Goal: Transaction & Acquisition: Obtain resource

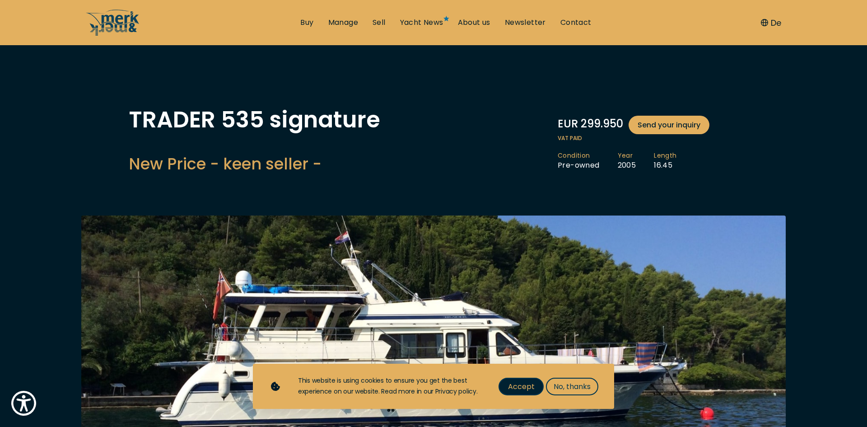
click at [513, 388] on span "Accept" at bounding box center [521, 386] width 27 height 11
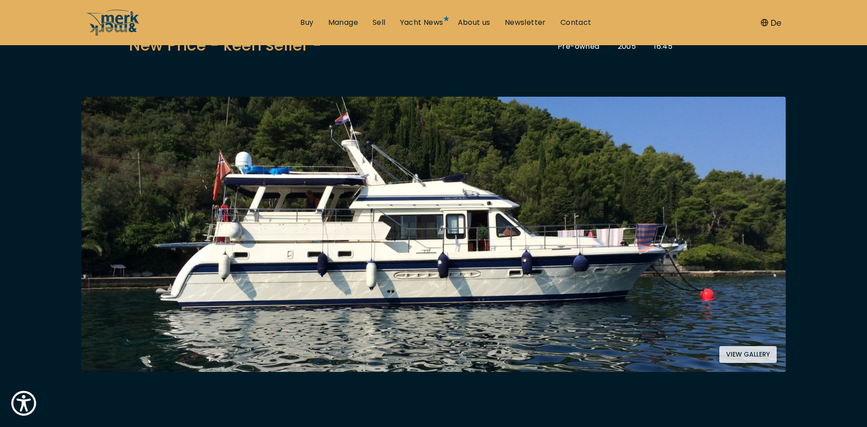
scroll to position [130, 0]
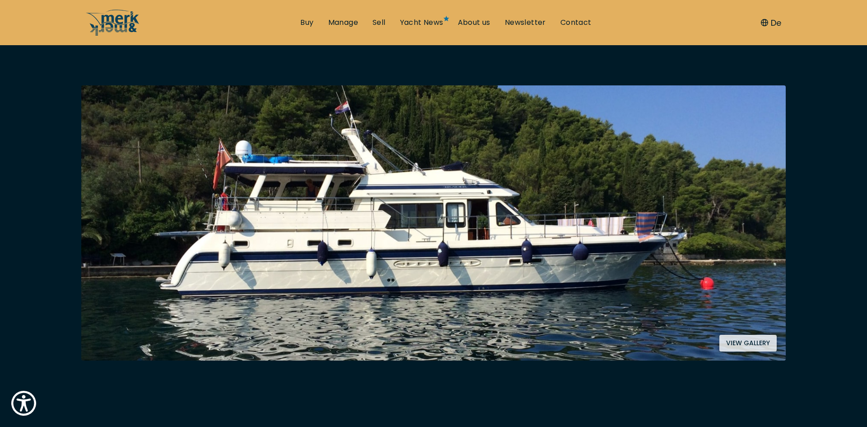
click at [752, 342] on button "View gallery" at bounding box center [747, 343] width 57 height 17
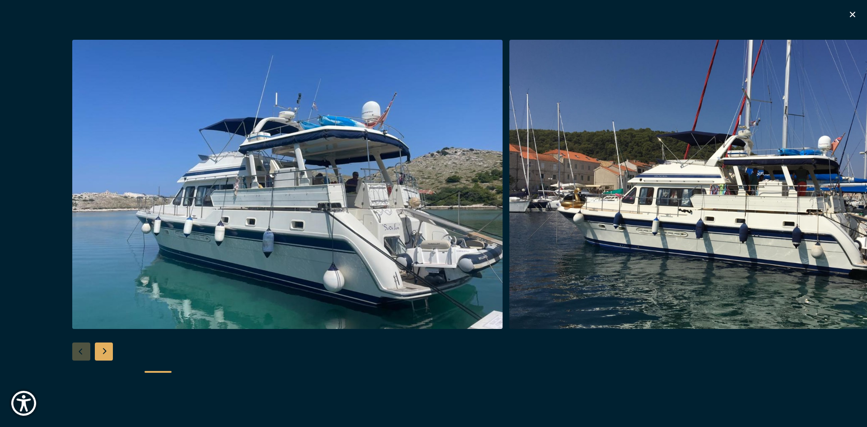
click at [103, 349] on div "Next slide" at bounding box center [104, 351] width 18 height 18
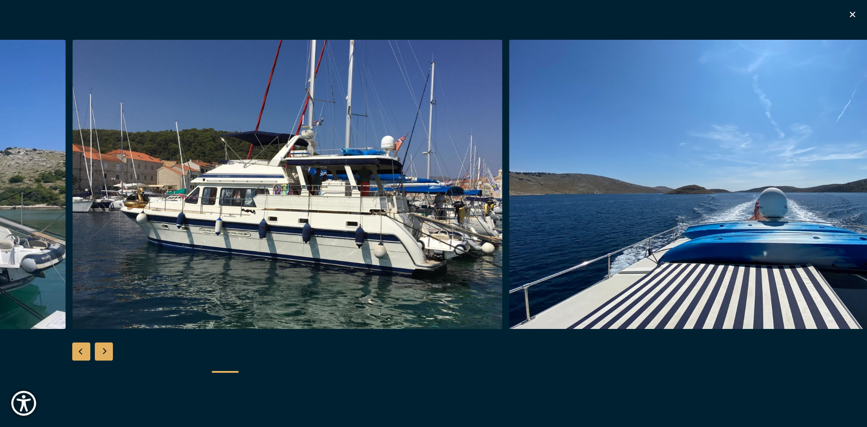
click at [103, 349] on div "Next slide" at bounding box center [104, 351] width 18 height 18
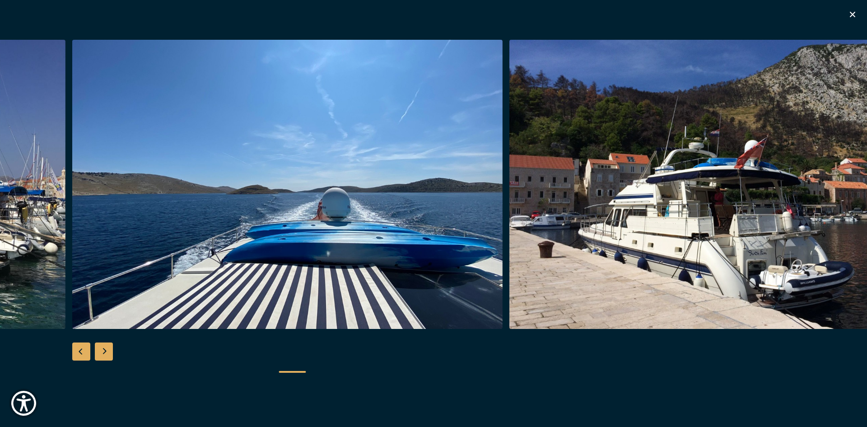
click at [103, 349] on div "Next slide" at bounding box center [104, 351] width 18 height 18
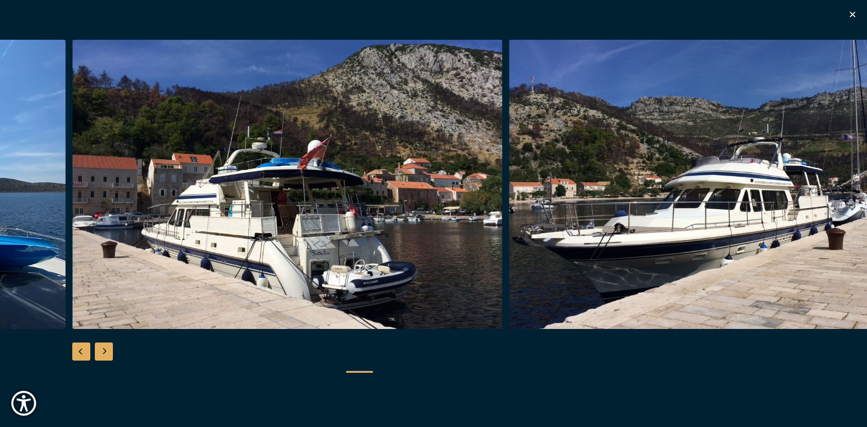
click at [103, 349] on div "Next slide" at bounding box center [104, 351] width 18 height 18
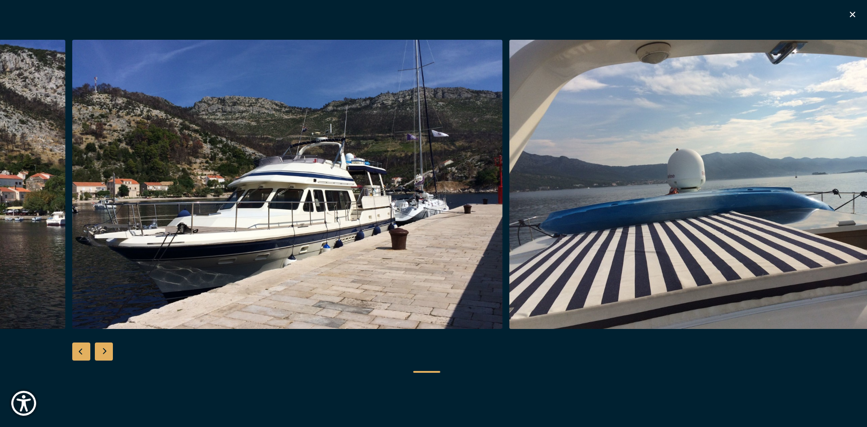
click at [103, 349] on div "Next slide" at bounding box center [104, 351] width 18 height 18
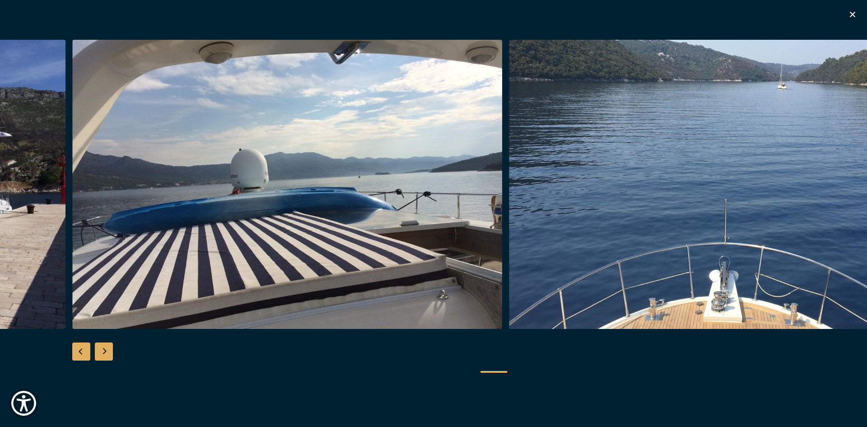
click at [103, 349] on div "Next slide" at bounding box center [104, 351] width 18 height 18
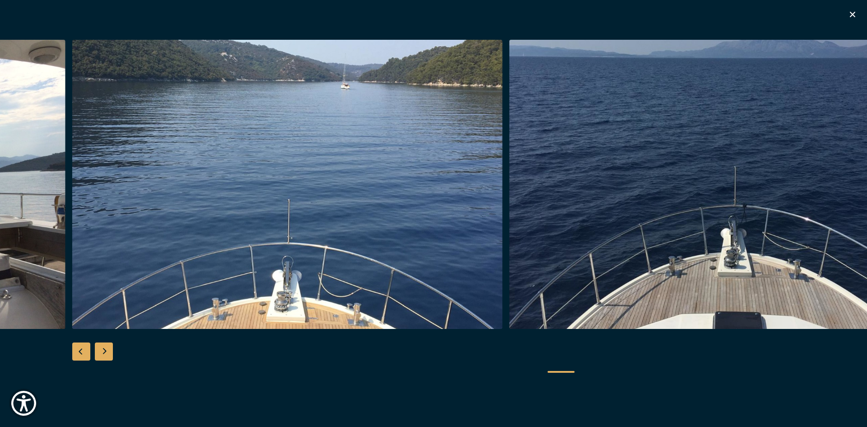
click at [103, 349] on div "Next slide" at bounding box center [104, 351] width 18 height 18
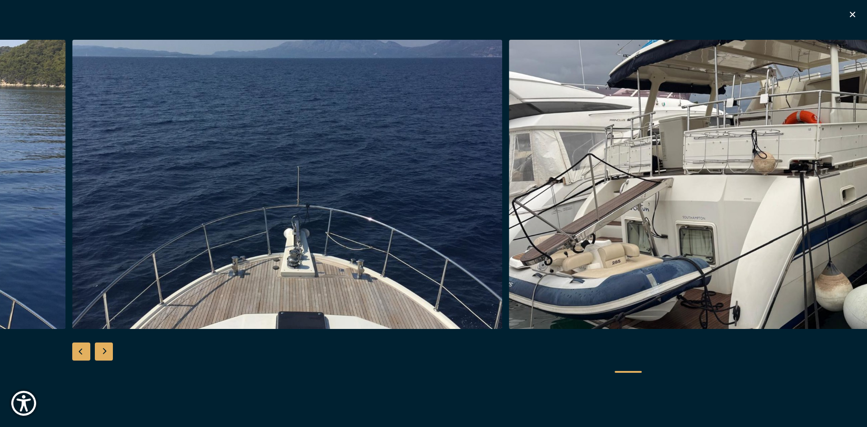
click at [103, 349] on div "Next slide" at bounding box center [104, 351] width 18 height 18
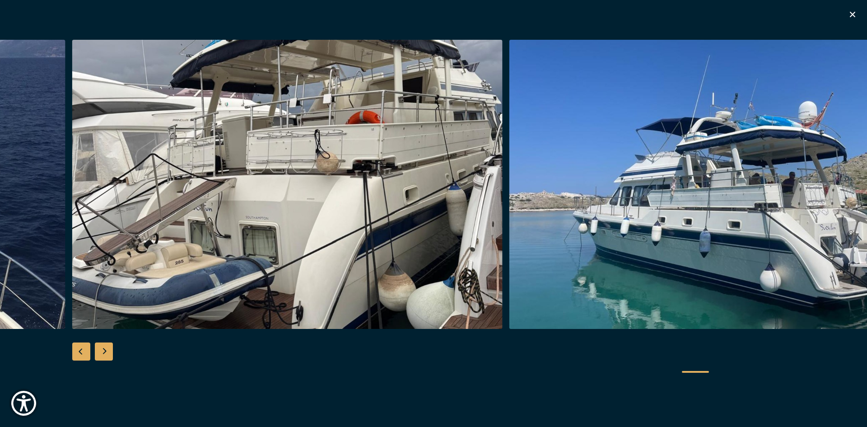
click at [103, 349] on div "Next slide" at bounding box center [104, 351] width 18 height 18
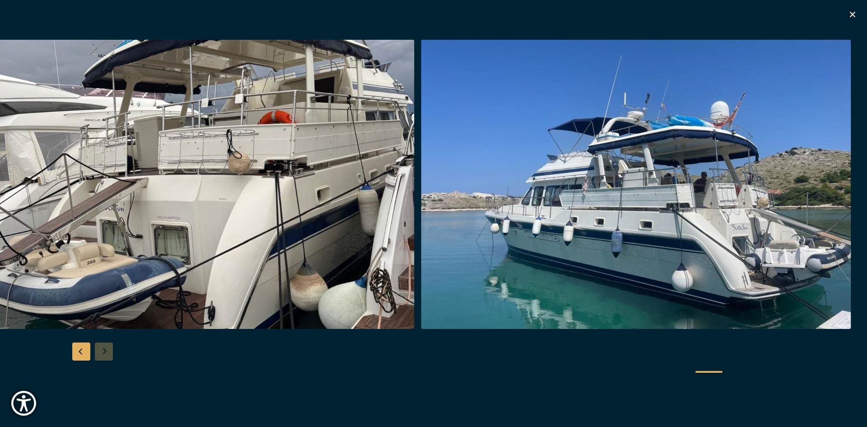
click at [103, 349] on div at bounding box center [433, 214] width 867 height 348
click at [850, 15] on icon "button" at bounding box center [852, 14] width 11 height 11
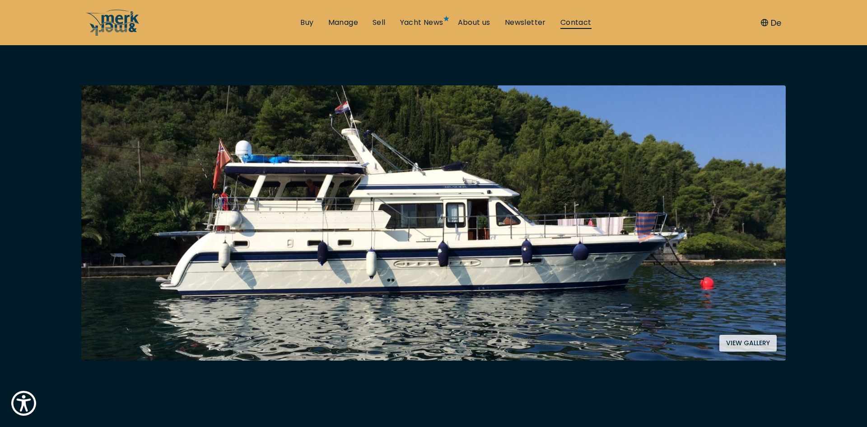
click at [565, 23] on link "Contact" at bounding box center [575, 23] width 31 height 10
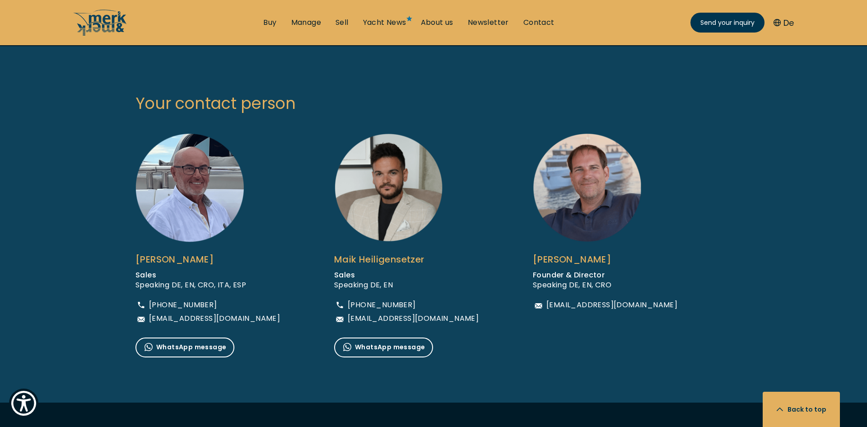
scroll to position [520, 0]
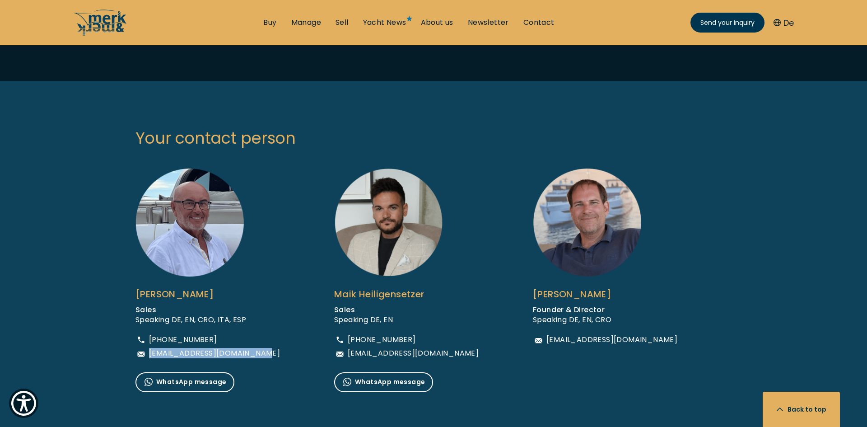
drag, startPoint x: 273, startPoint y: 353, endPoint x: 151, endPoint y: 355, distance: 122.4
click at [151, 355] on div "Mario Martinović Sales Speaking DE, EN, CRO, ITA, ESP +385 (0)91 346 7775 super…" at bounding box center [234, 280] width 199 height 224
copy span "supermario@merkandmerk.com"
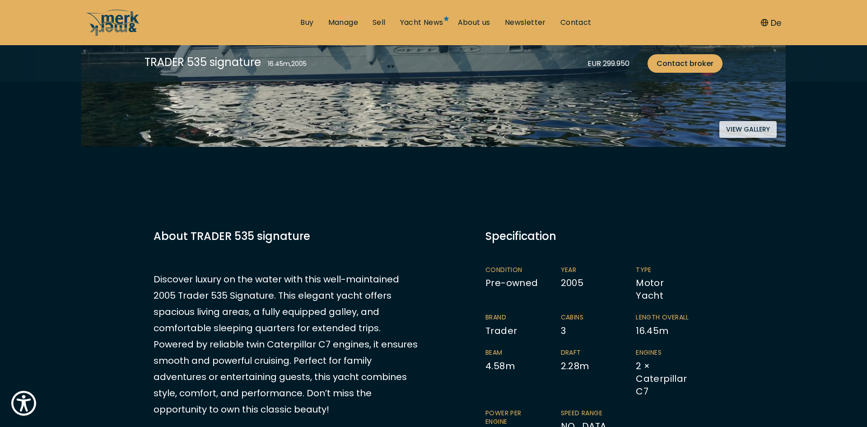
scroll to position [358, 0]
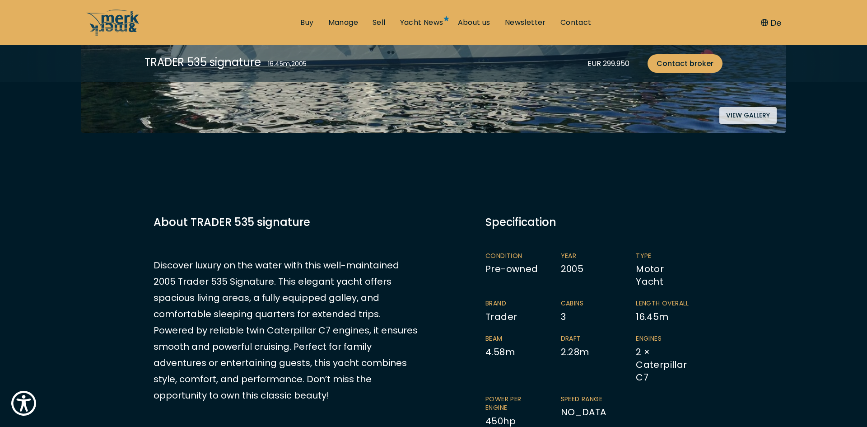
click at [754, 108] on button "View gallery" at bounding box center [747, 115] width 57 height 17
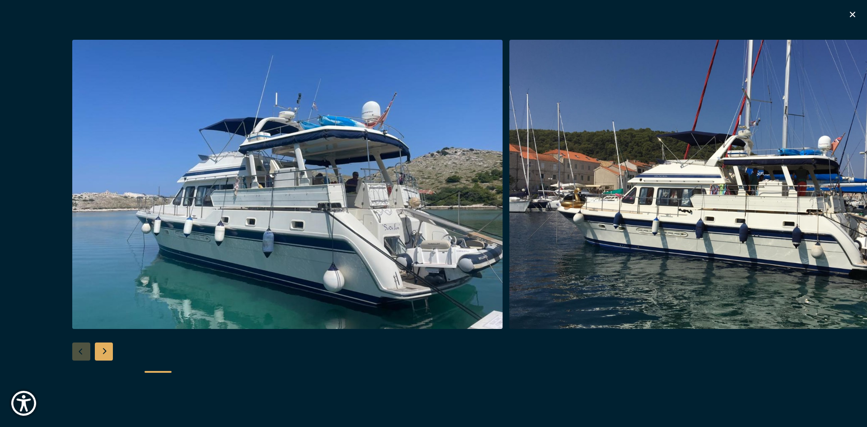
click at [113, 353] on div at bounding box center [433, 214] width 867 height 348
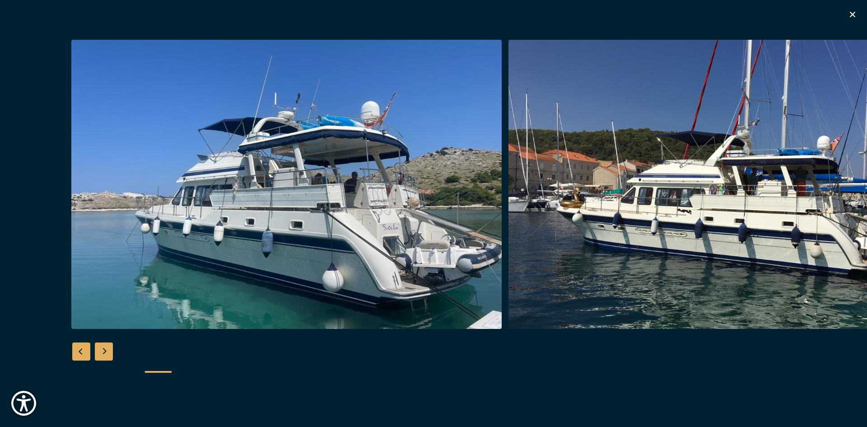
click at [109, 353] on div "Next slide" at bounding box center [104, 351] width 18 height 18
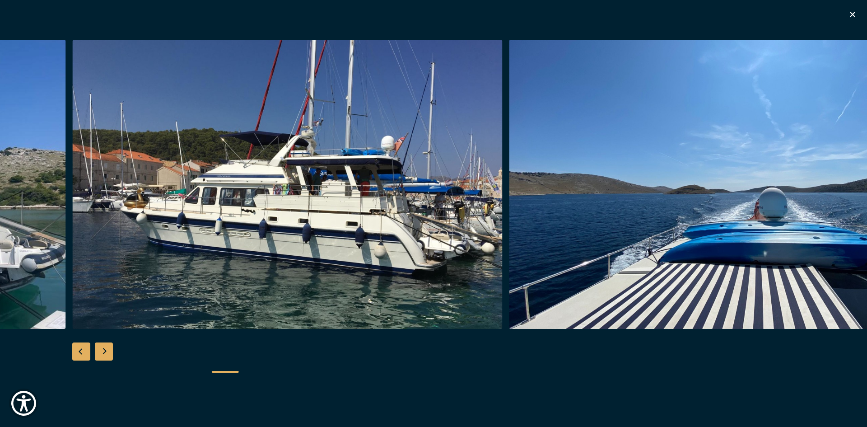
click at [109, 353] on div "Next slide" at bounding box center [104, 351] width 18 height 18
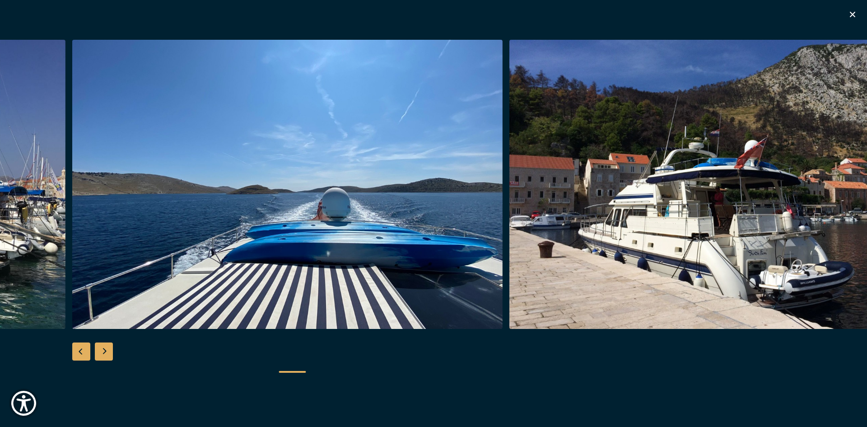
click at [109, 353] on div "Next slide" at bounding box center [104, 351] width 18 height 18
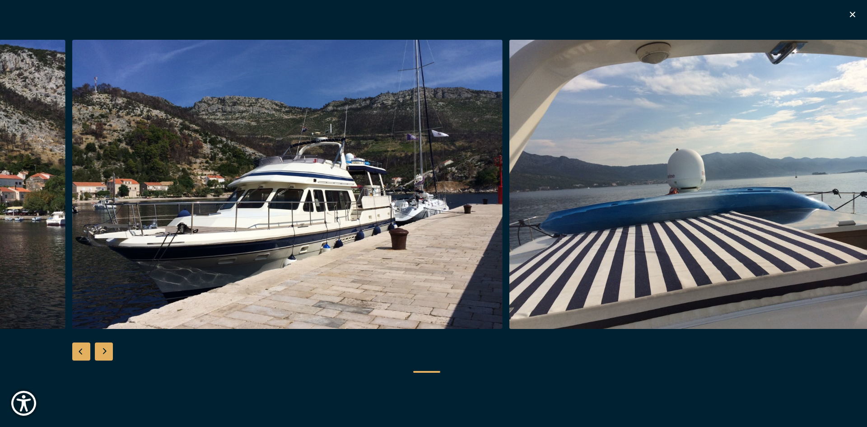
click at [109, 353] on div "Next slide" at bounding box center [104, 351] width 18 height 18
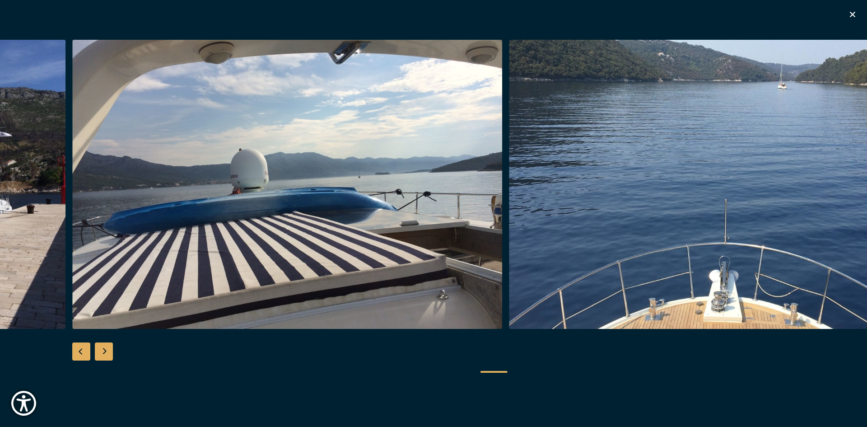
click at [109, 353] on div "Next slide" at bounding box center [104, 351] width 18 height 18
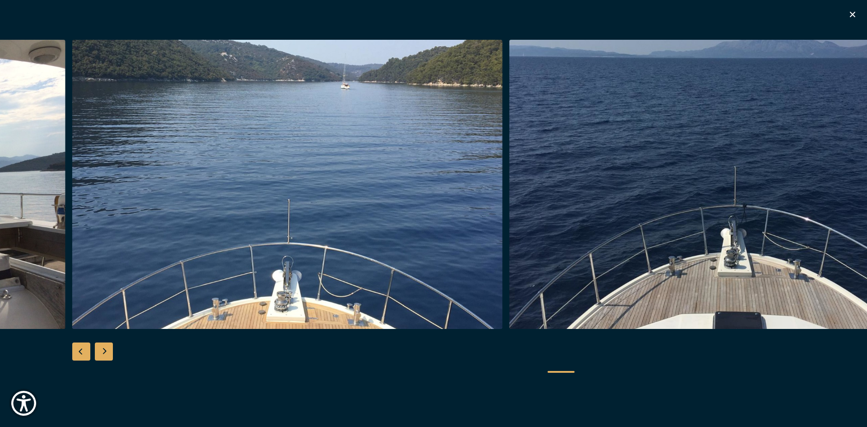
click at [109, 353] on div "Next slide" at bounding box center [104, 351] width 18 height 18
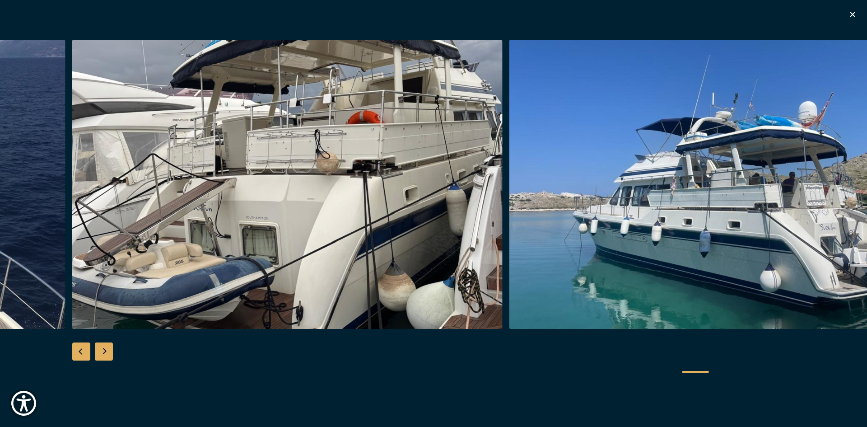
click at [109, 353] on div "Next slide" at bounding box center [104, 351] width 18 height 18
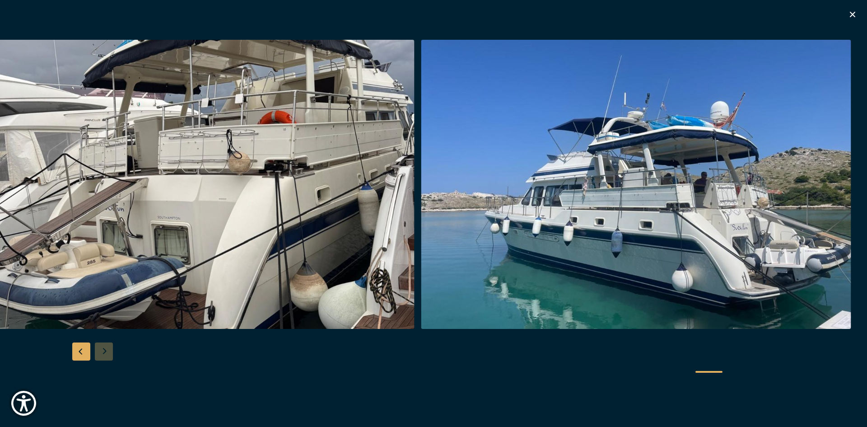
click at [855, 14] on icon "button" at bounding box center [852, 14] width 11 height 11
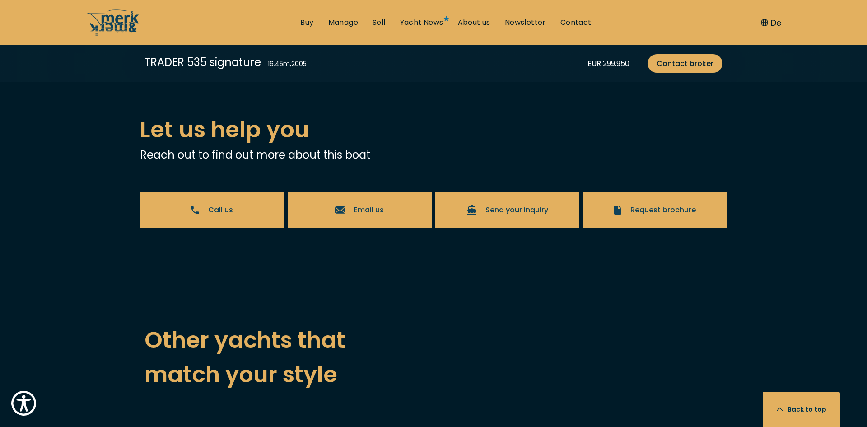
scroll to position [1886, 0]
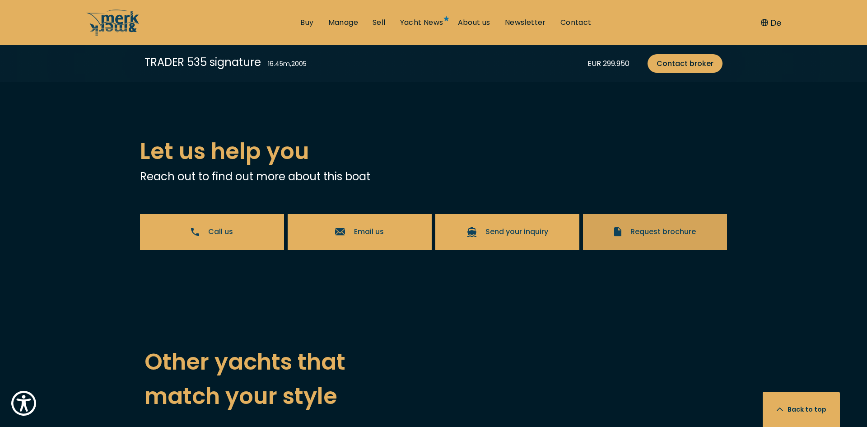
click at [661, 232] on span "Request brochure" at bounding box center [662, 231] width 65 height 11
select select "buy"
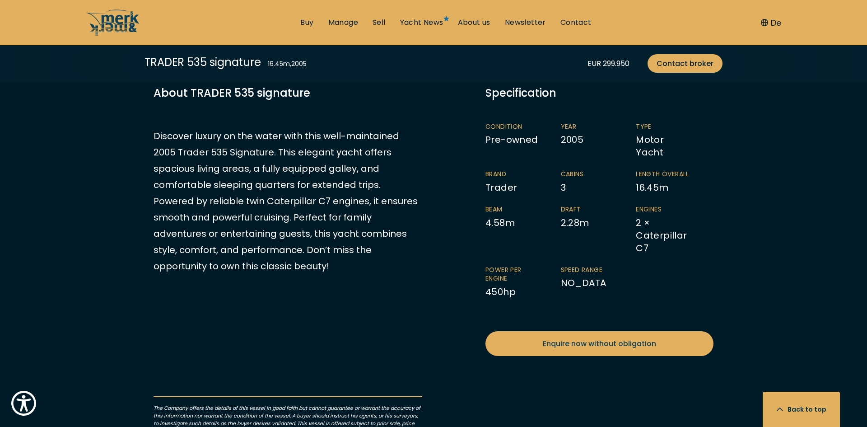
scroll to position [488, 0]
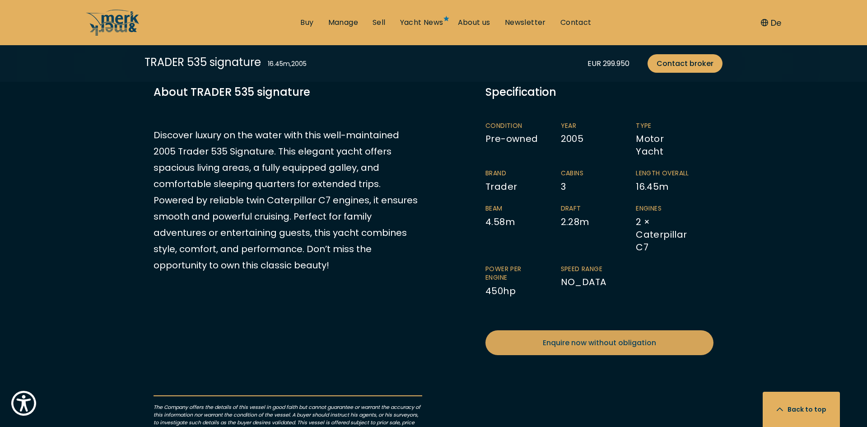
click at [588, 336] on link "Enquire now without obligation" at bounding box center [600, 342] width 228 height 25
select select "buy"
